Goal: Transaction & Acquisition: Purchase product/service

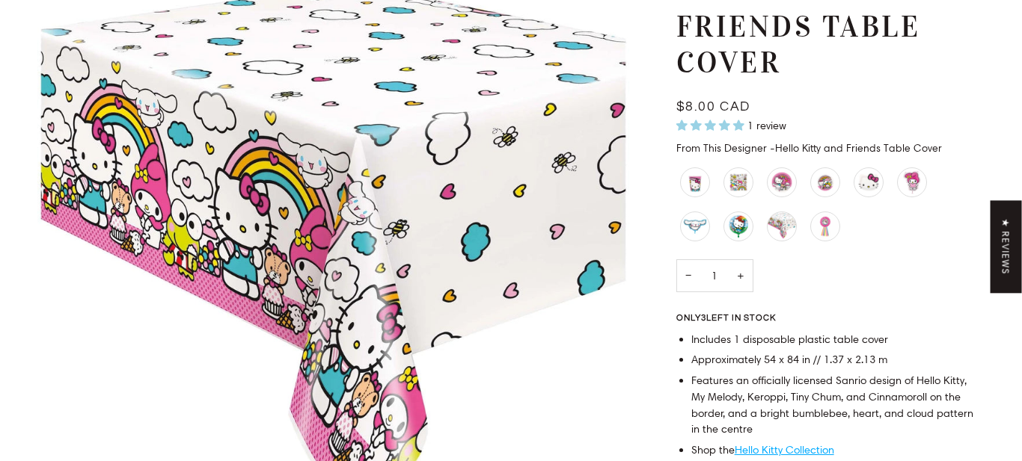
scroll to position [182, 0]
click at [695, 185] on div "Hello Kitty and Friends Cups" at bounding box center [695, 183] width 36 height 36
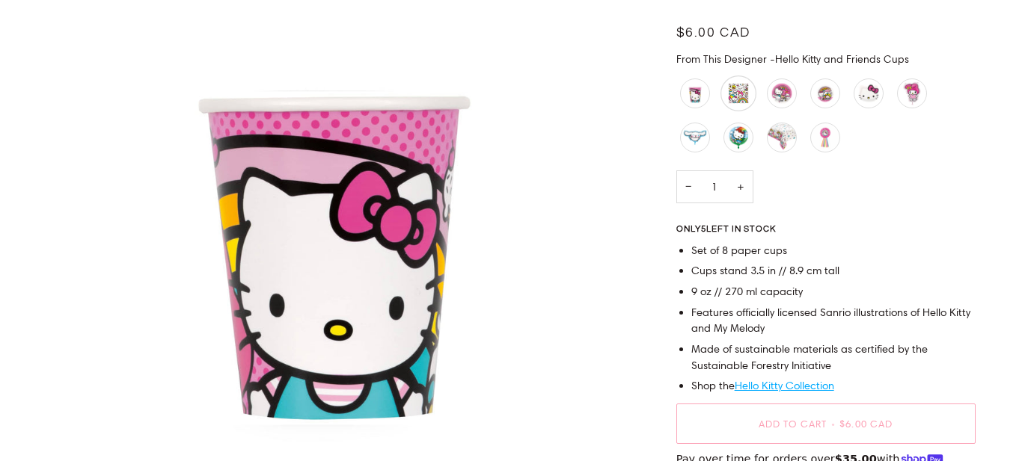
scroll to position [220, 0]
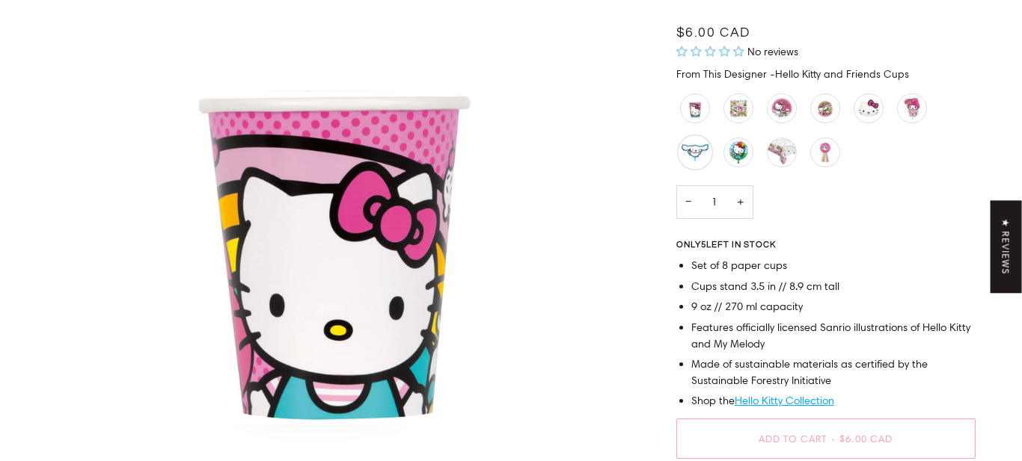
click at [687, 155] on div "Cinnamoroll Balloon" at bounding box center [695, 153] width 36 height 36
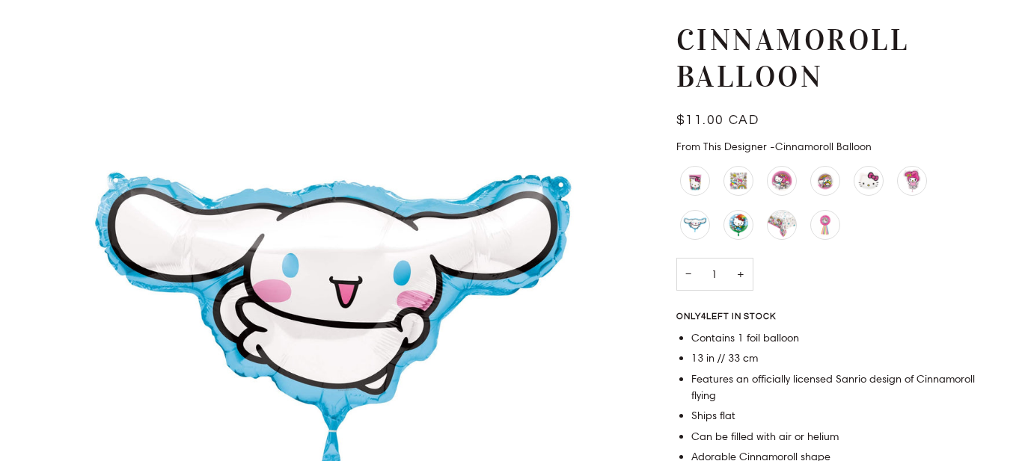
scroll to position [132, 0]
